Goal: Contribute content: Add original content to the website for others to see

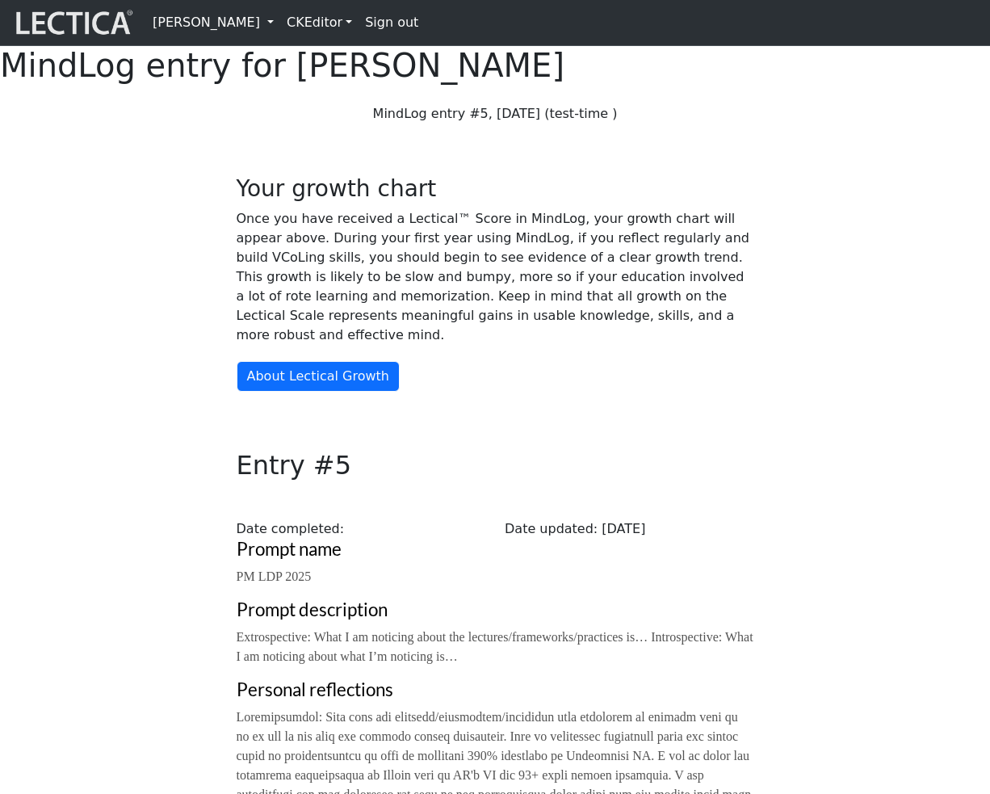
scroll to position [1130, 0]
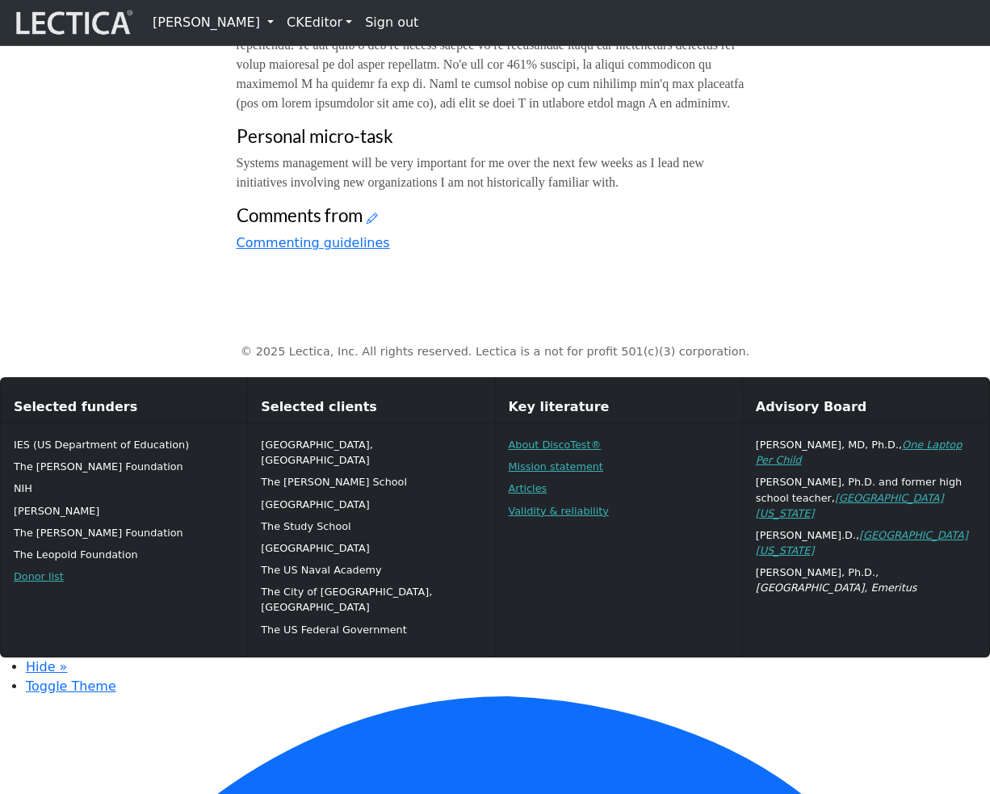
scroll to position [1144, 0]
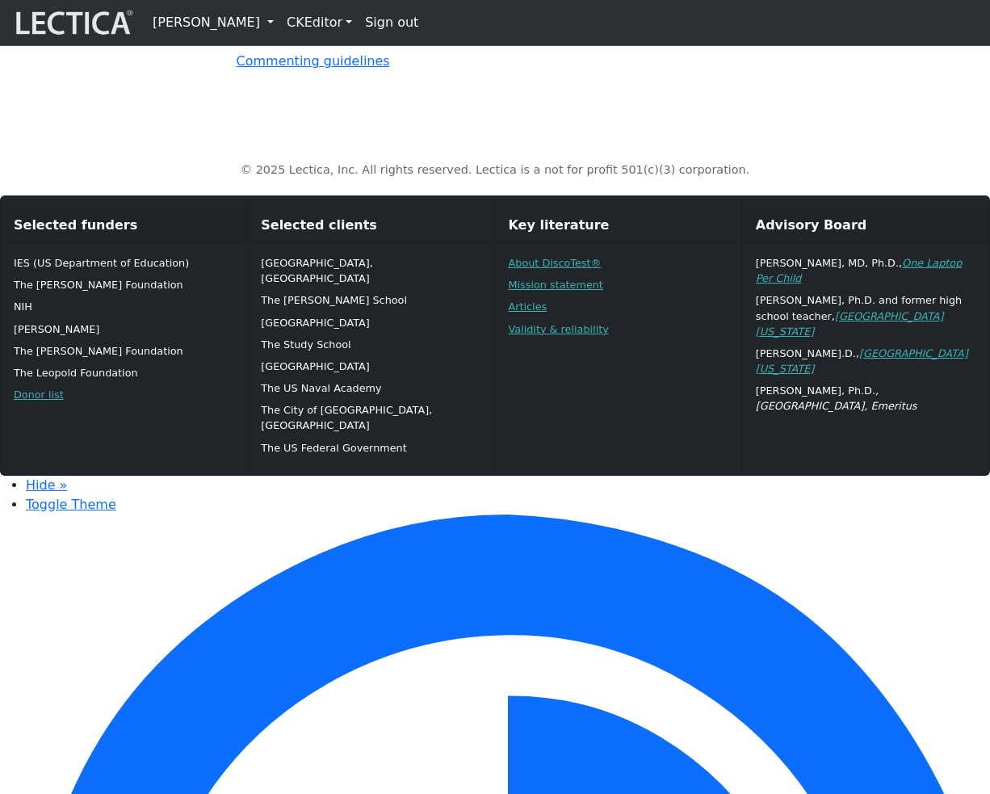
click at [373, 43] on icon at bounding box center [372, 36] width 11 height 14
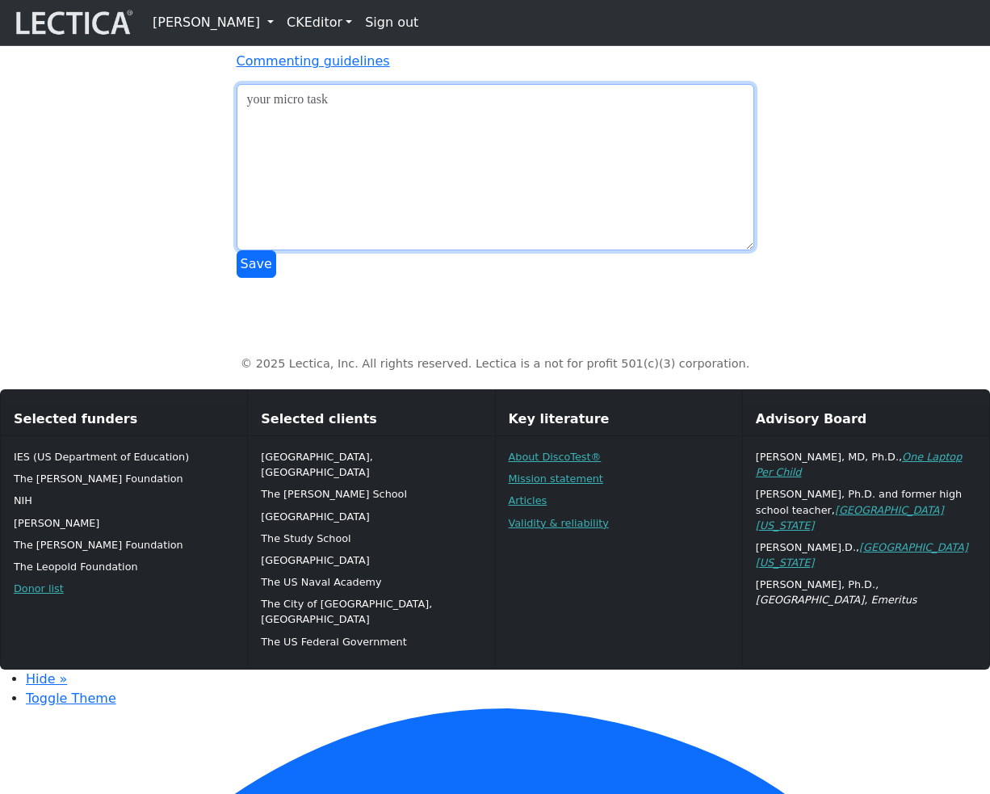
click at [479, 250] on textarea at bounding box center [496, 167] width 518 height 166
type textarea "adfasdfasd"
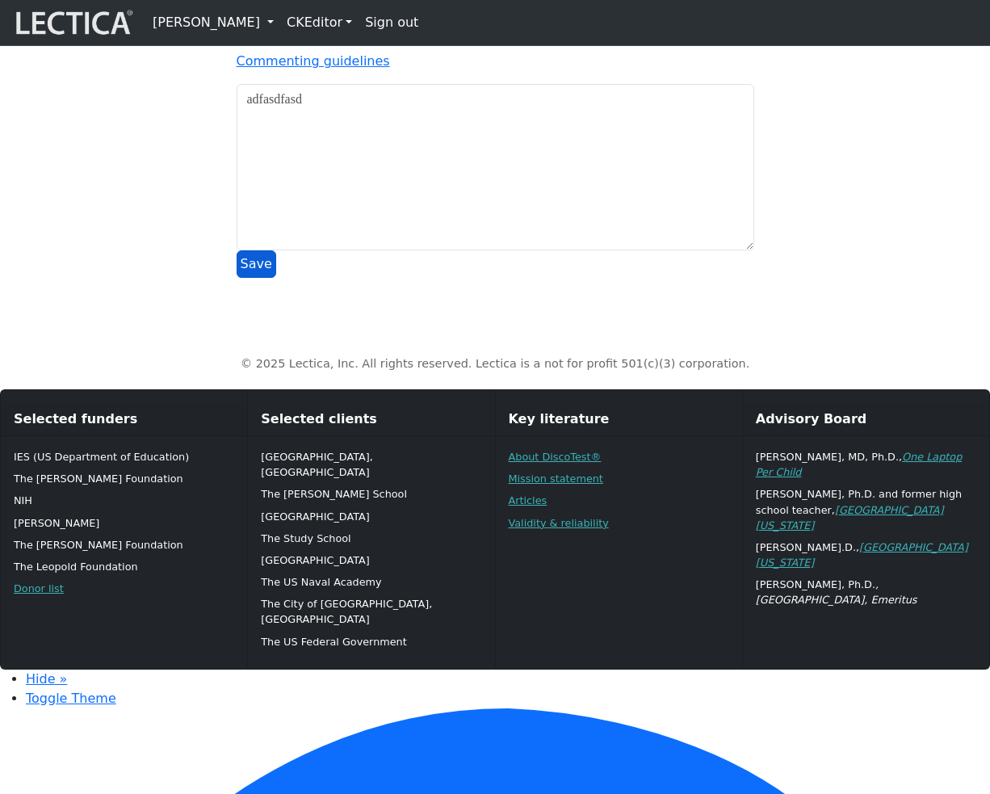
click at [255, 278] on button "Save" at bounding box center [257, 263] width 40 height 27
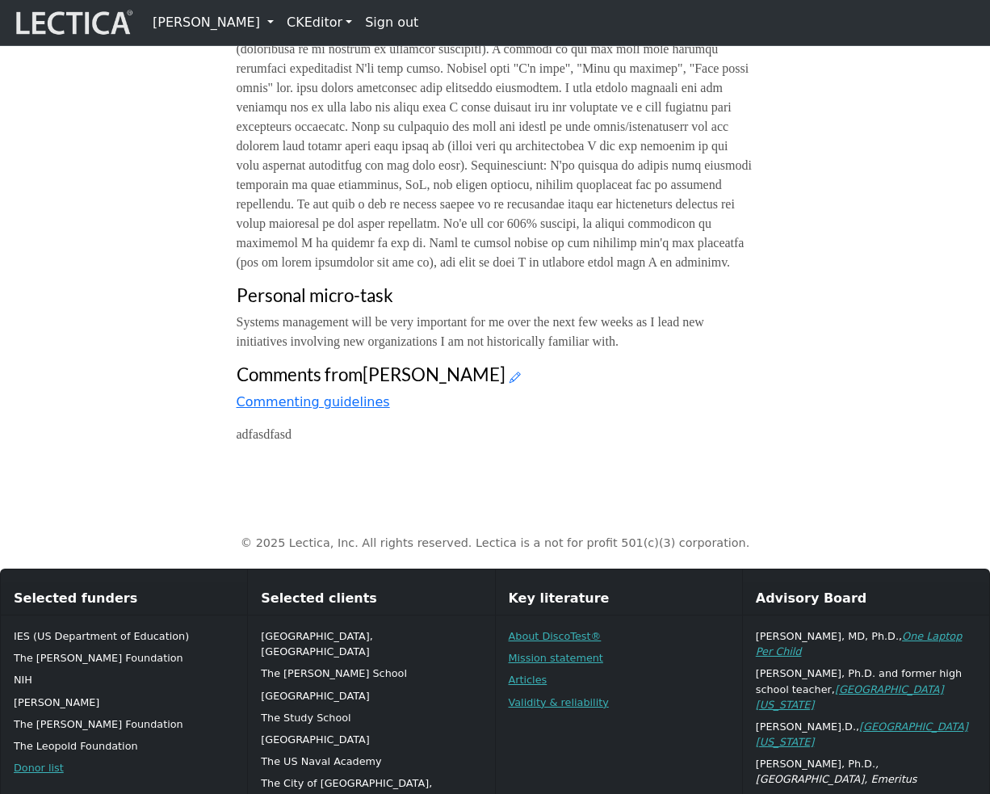
scroll to position [1082, 0]
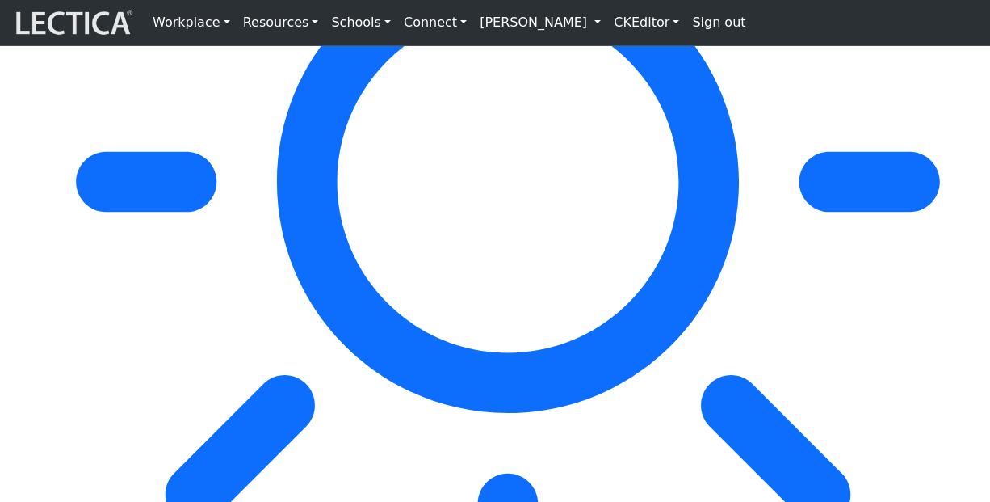
scroll to position [8796, 0]
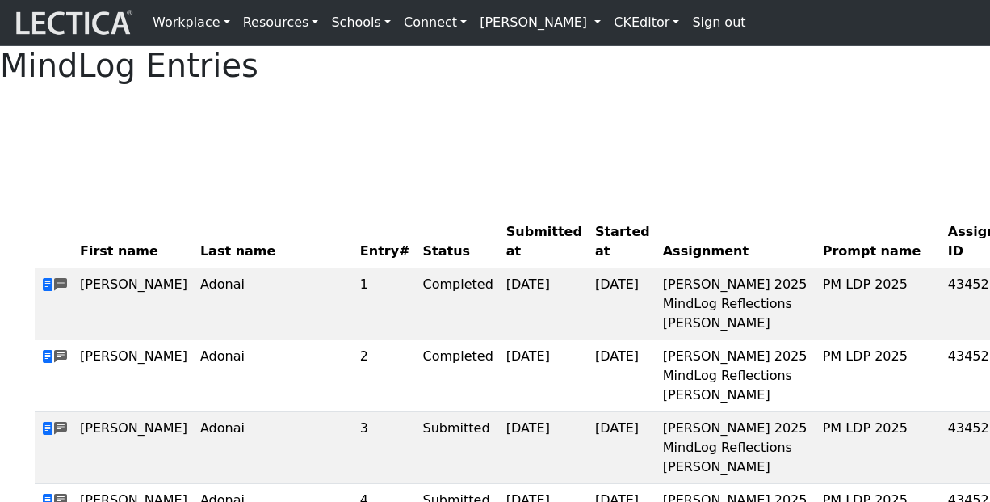
scroll to position [8796, 0]
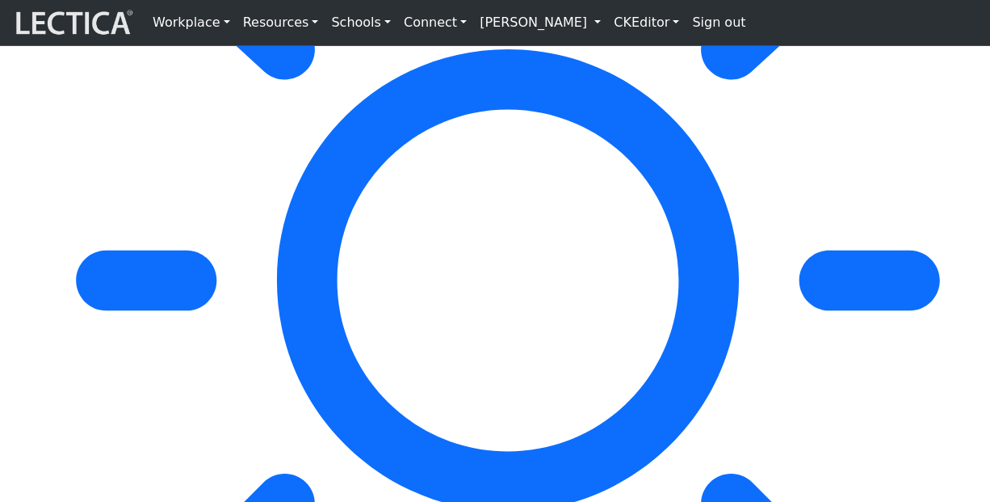
scroll to position [8650, 0]
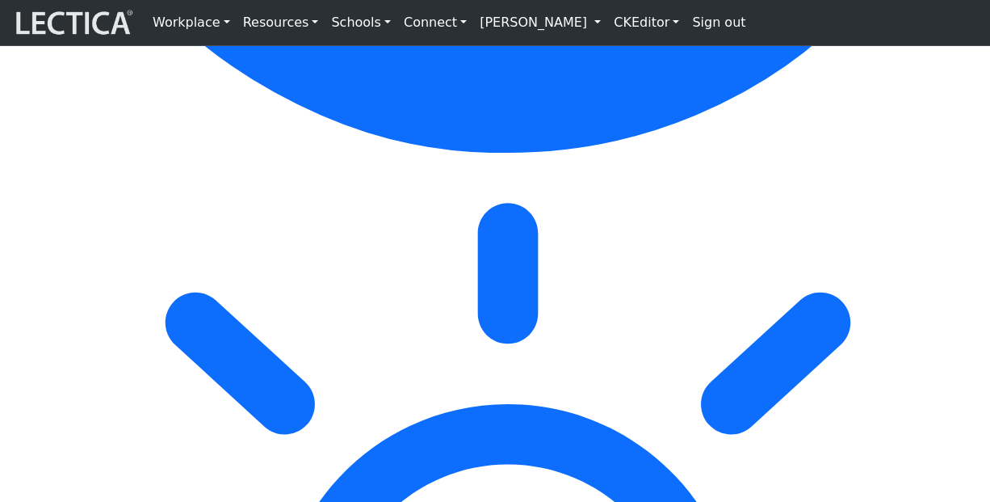
scroll to position [8314, 0]
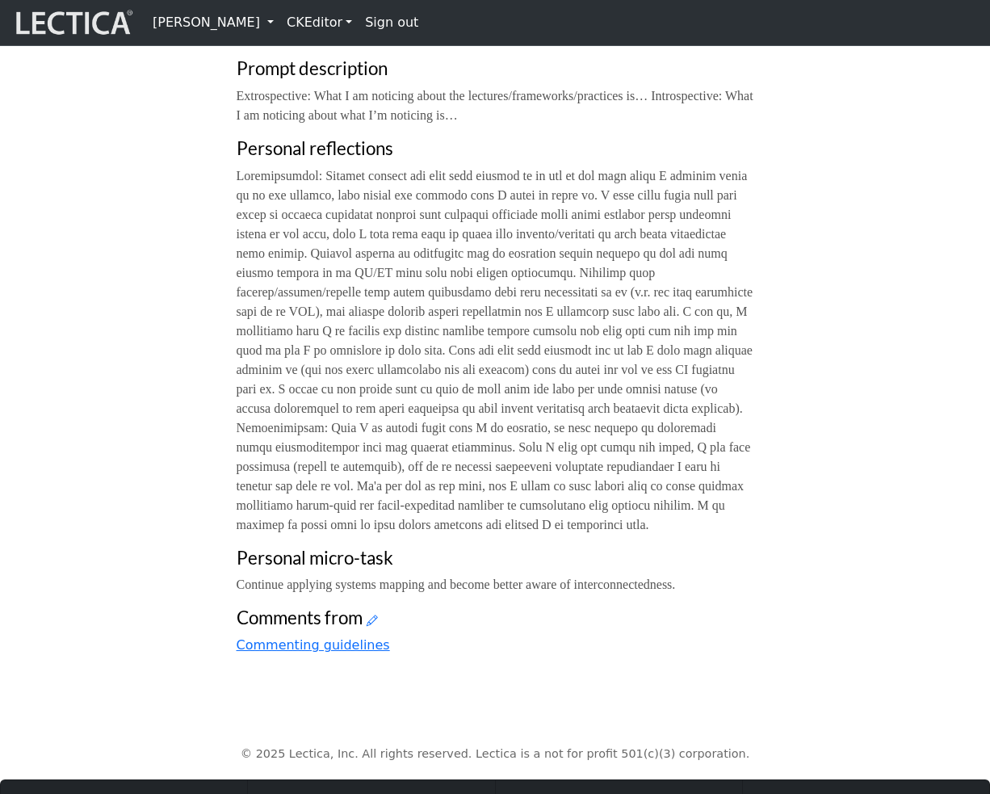
scroll to position [1202, 0]
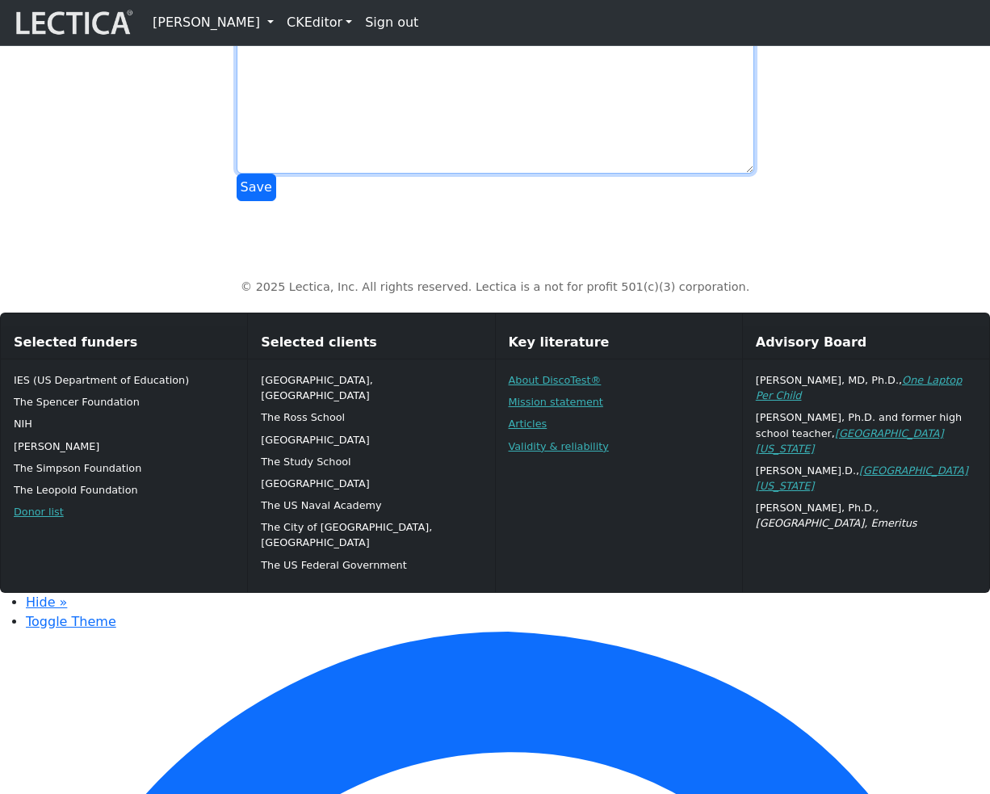
click at [359, 174] on textarea at bounding box center [496, 90] width 518 height 166
type textarea "ffadfasdf"
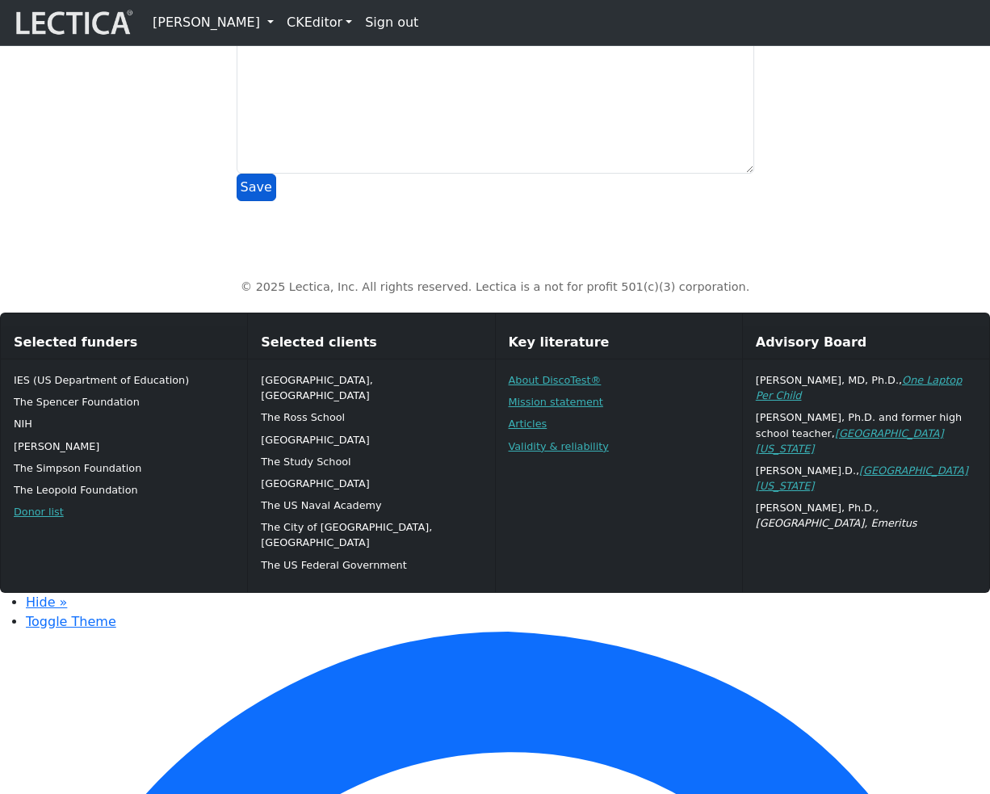
click at [253, 201] on button "Save" at bounding box center [257, 187] width 40 height 27
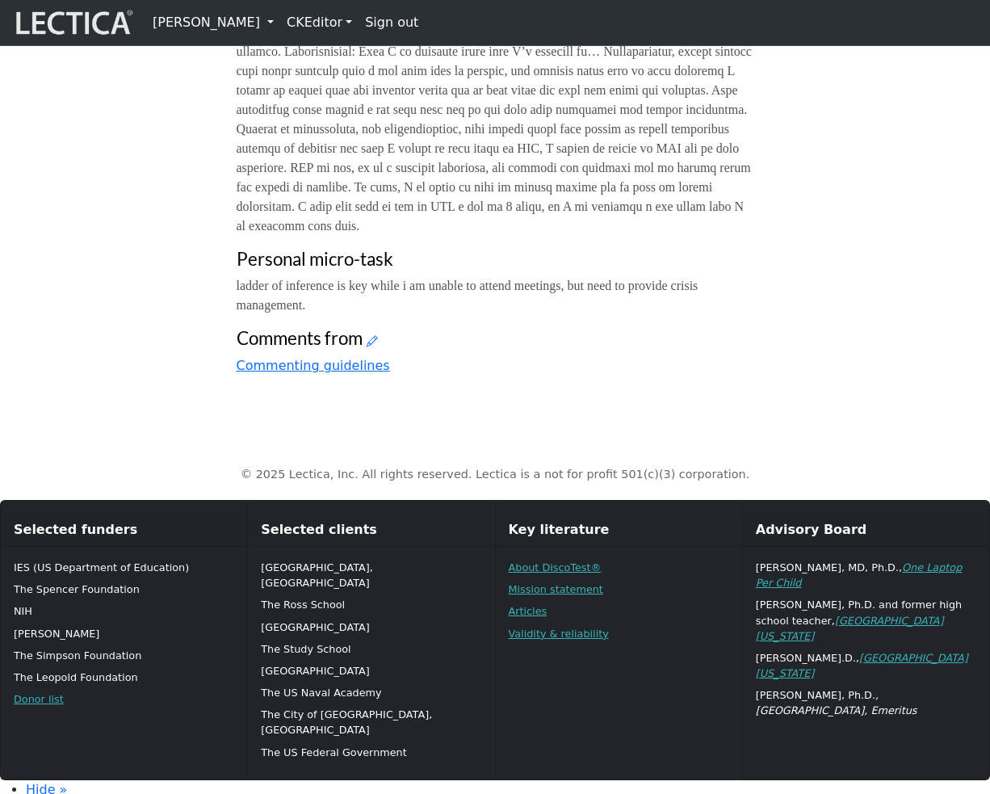
scroll to position [1224, 0]
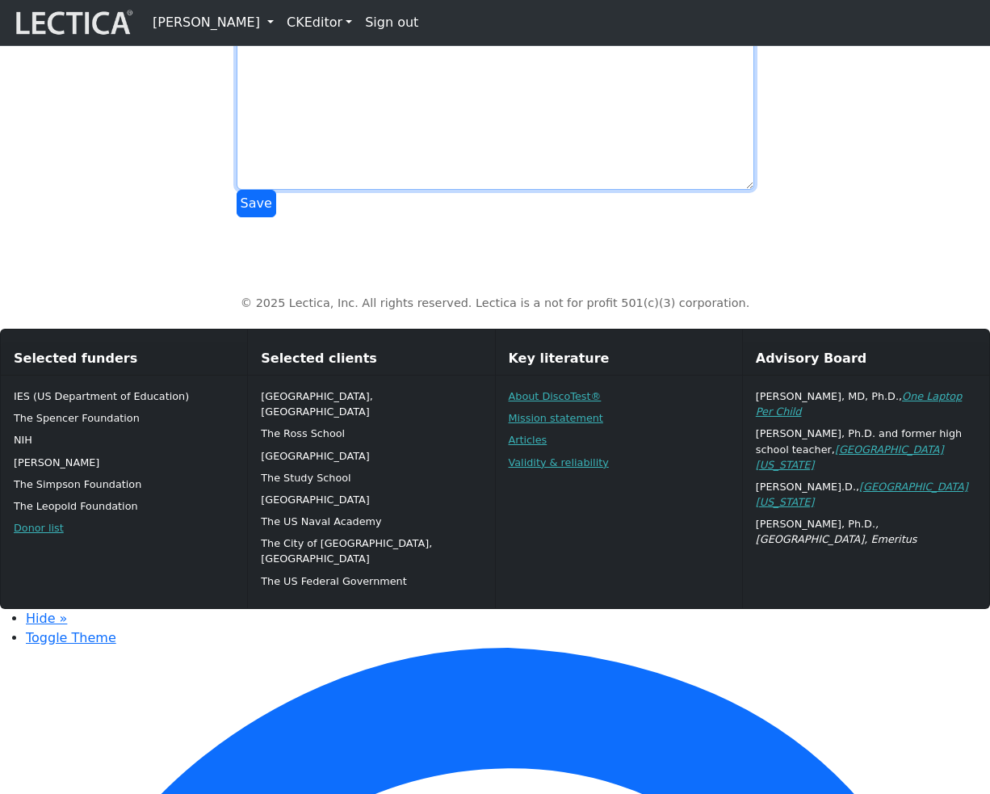
click at [559, 190] on textarea at bounding box center [496, 106] width 518 height 166
type textarea "fasdfasdfadsf"
click at [249, 217] on button "Save" at bounding box center [257, 203] width 40 height 27
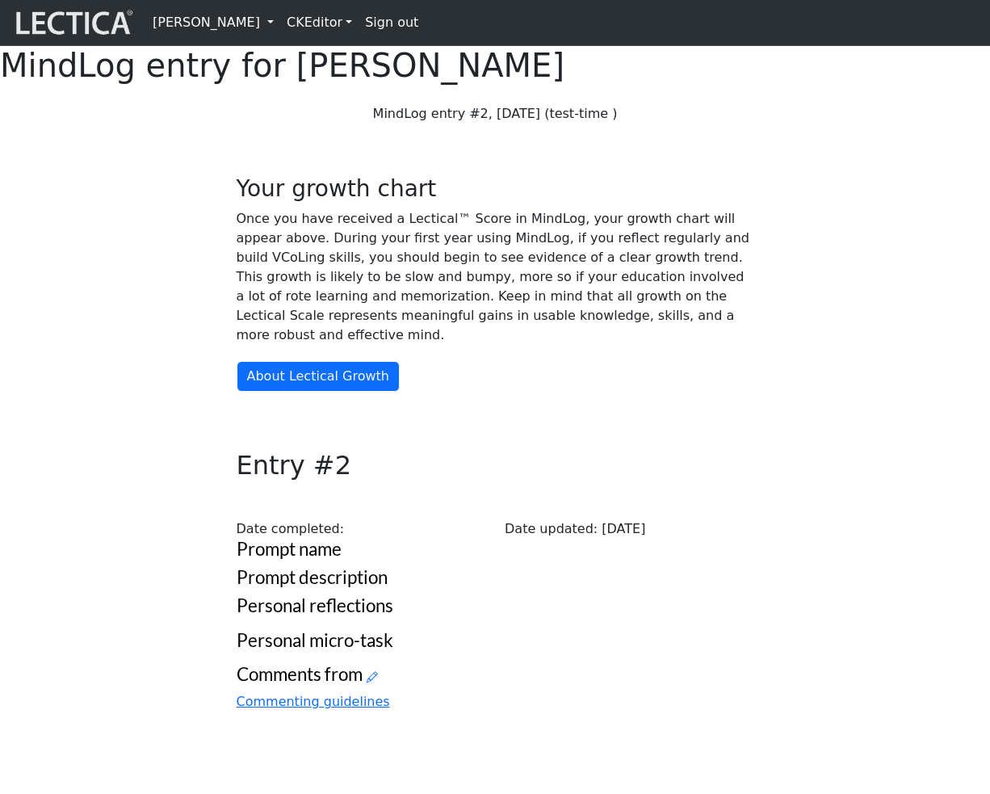
scroll to position [513, 0]
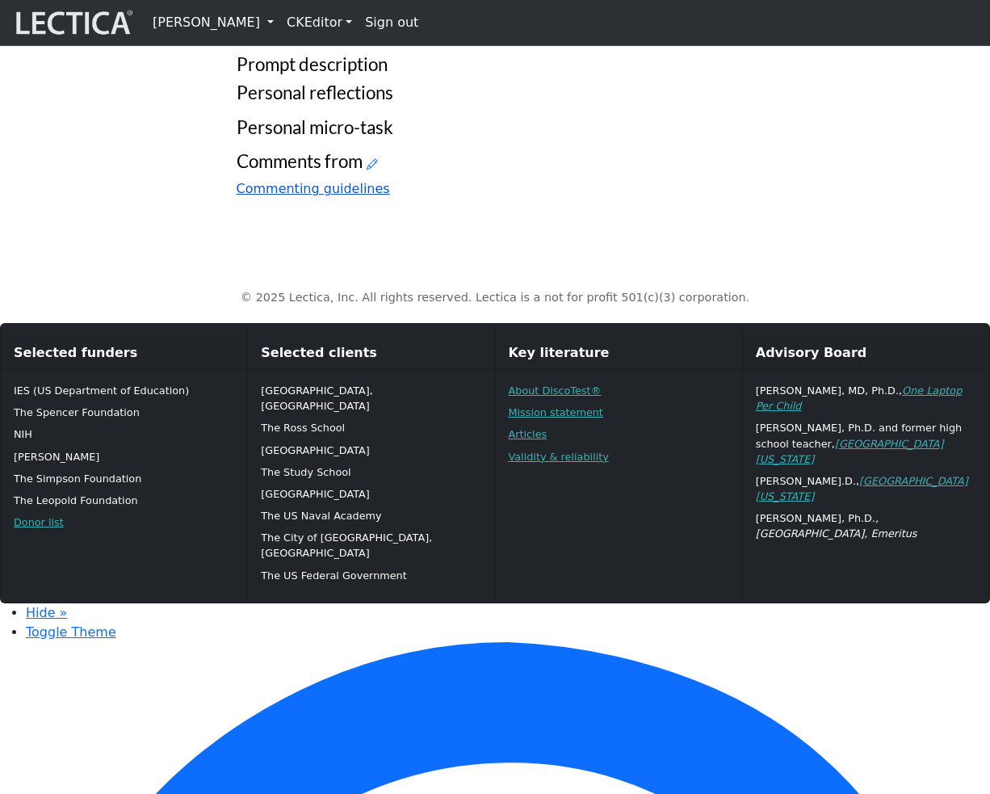
click at [348, 196] on link "Commenting guidelines" at bounding box center [313, 188] width 153 height 15
click at [376, 170] on icon at bounding box center [372, 164] width 11 height 14
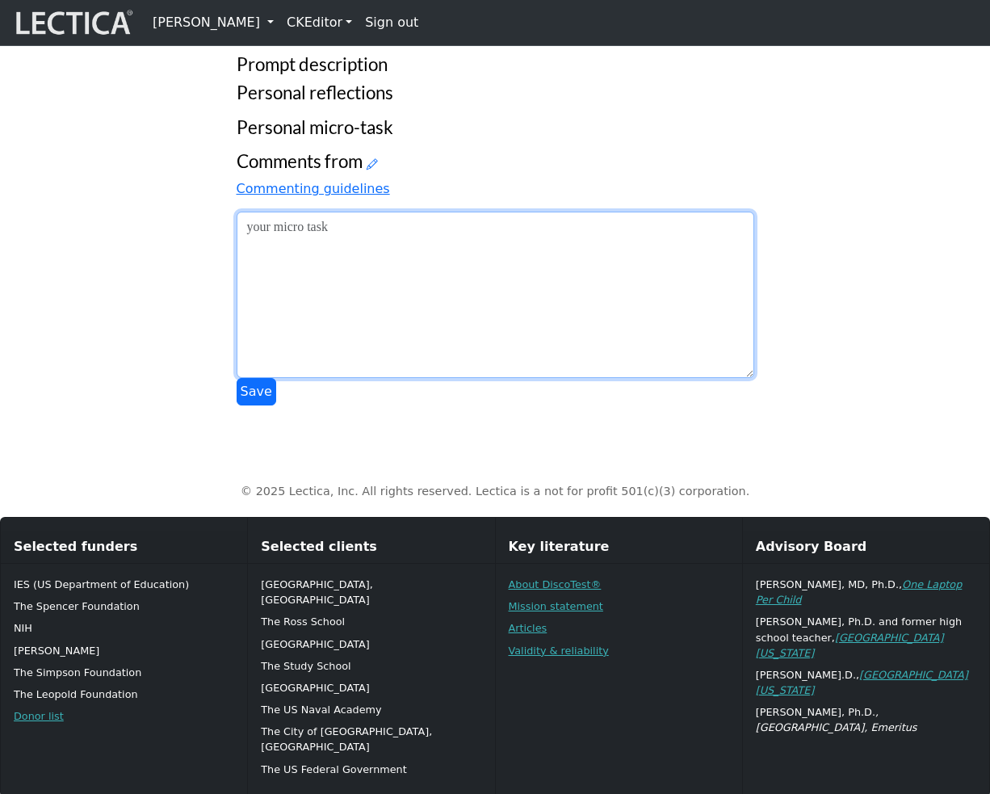
click at [349, 378] on textarea at bounding box center [496, 295] width 518 height 166
type textarea "zxcvzxcvzxcv"
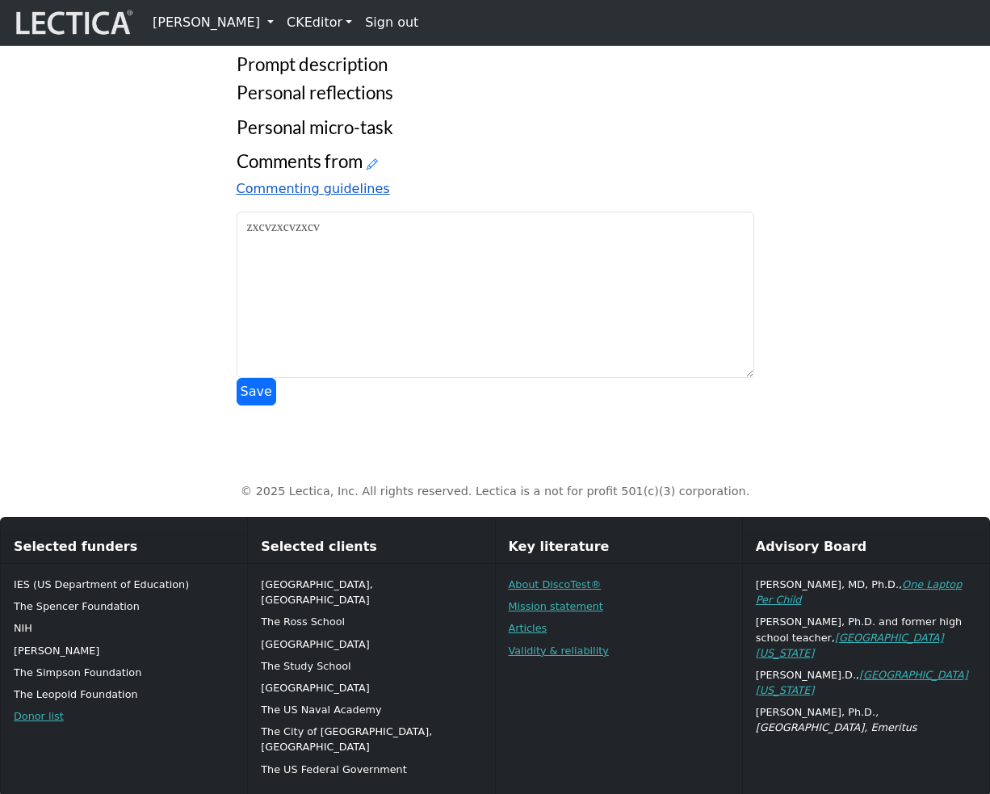
click at [358, 196] on link "Commenting guidelines" at bounding box center [313, 188] width 153 height 15
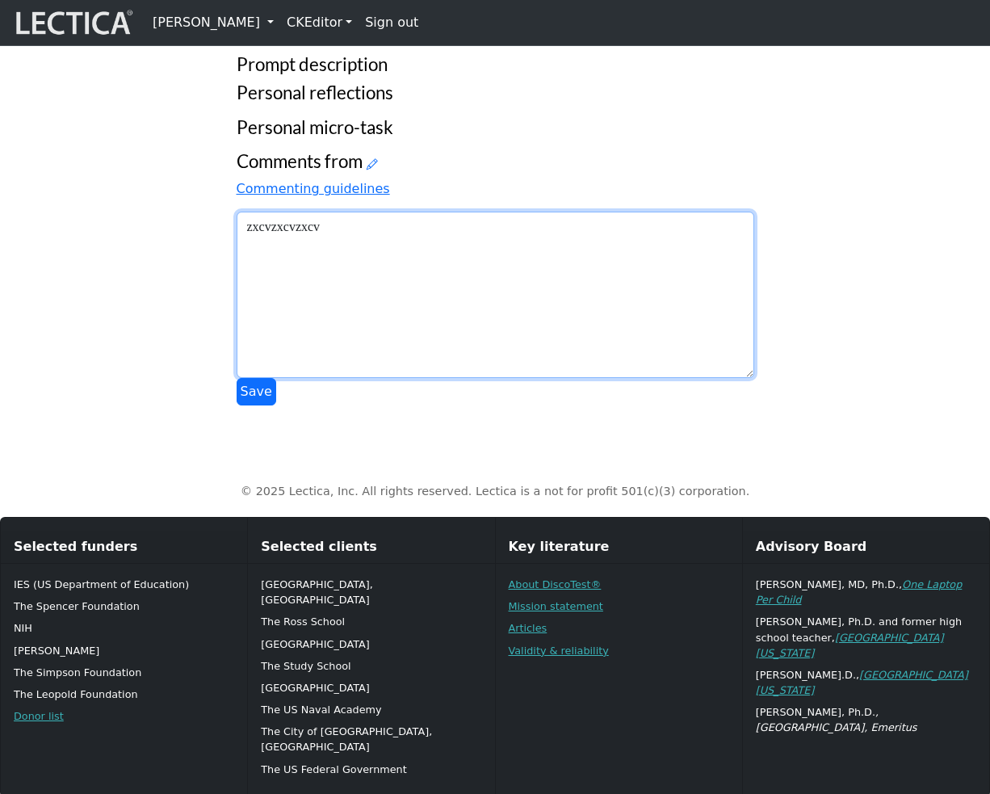
click at [472, 378] on textarea "zxcvzxcvzxcv" at bounding box center [496, 295] width 518 height 166
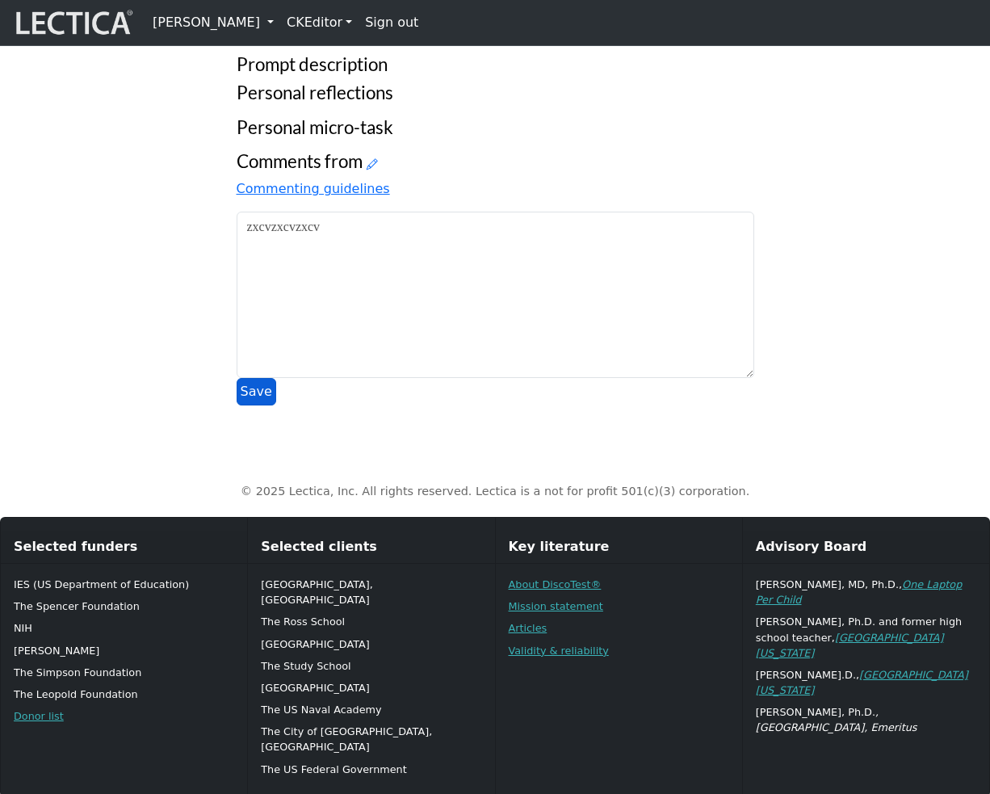
click at [262, 405] on button "Save" at bounding box center [257, 391] width 40 height 27
